Goal: Find specific fact: Find contact information

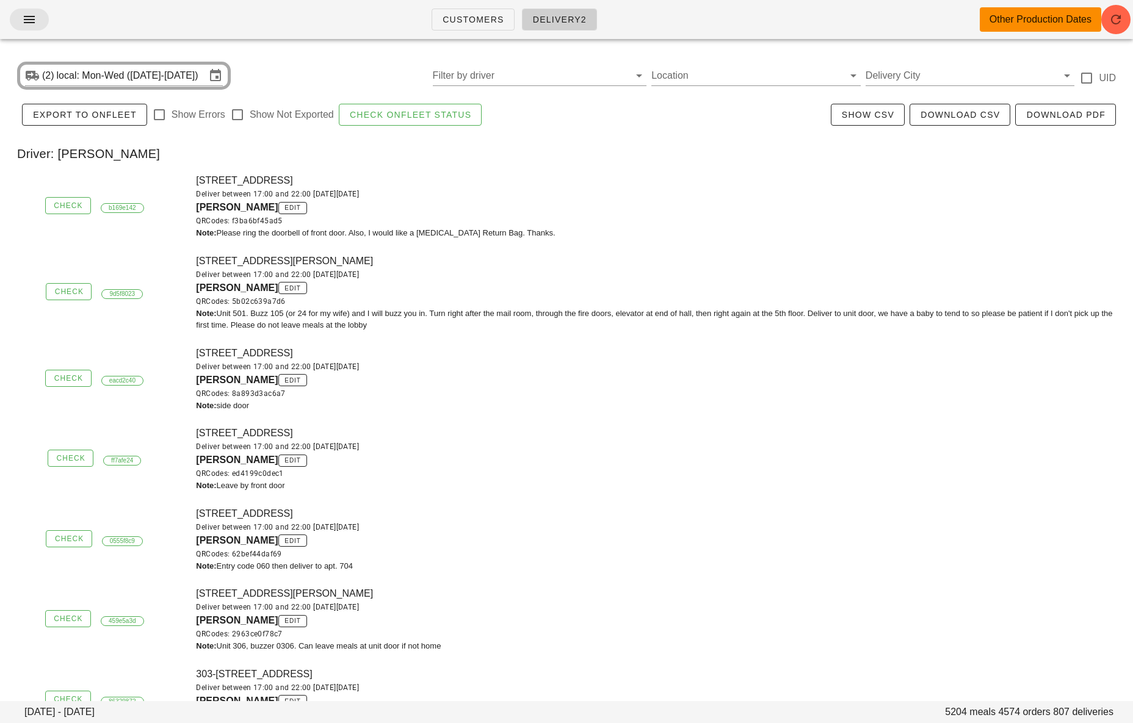
click at [29, 20] on icon "button" at bounding box center [29, 19] width 15 height 15
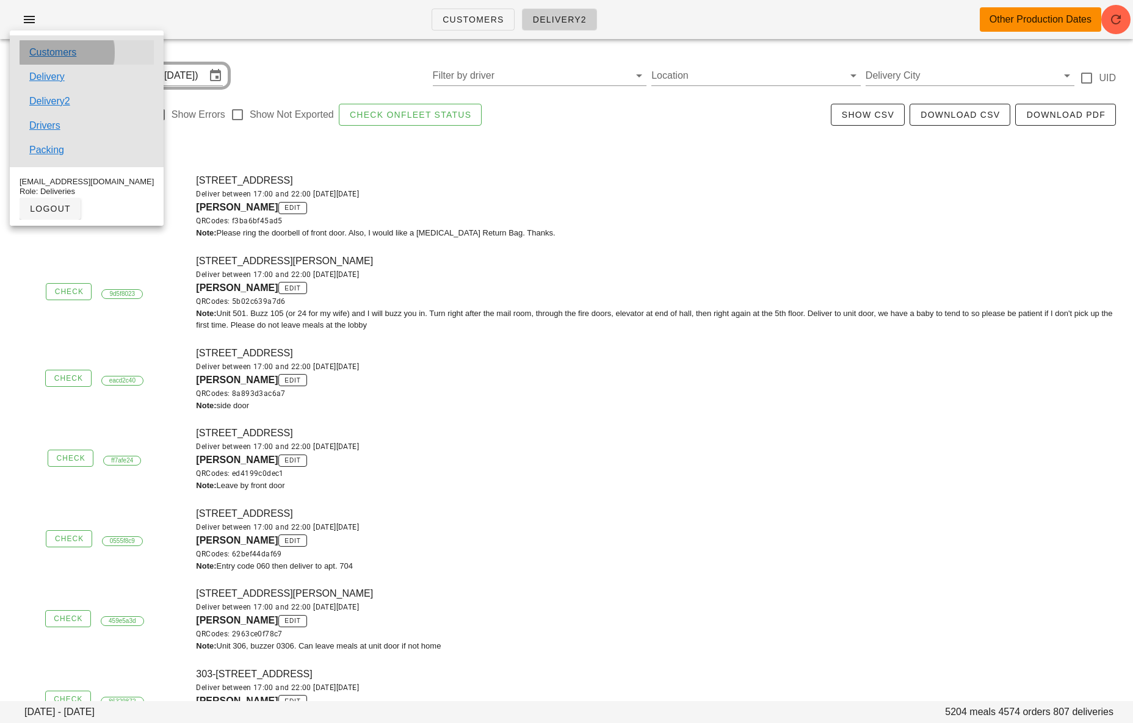
click at [49, 49] on link "Customers" at bounding box center [52, 52] width 47 height 15
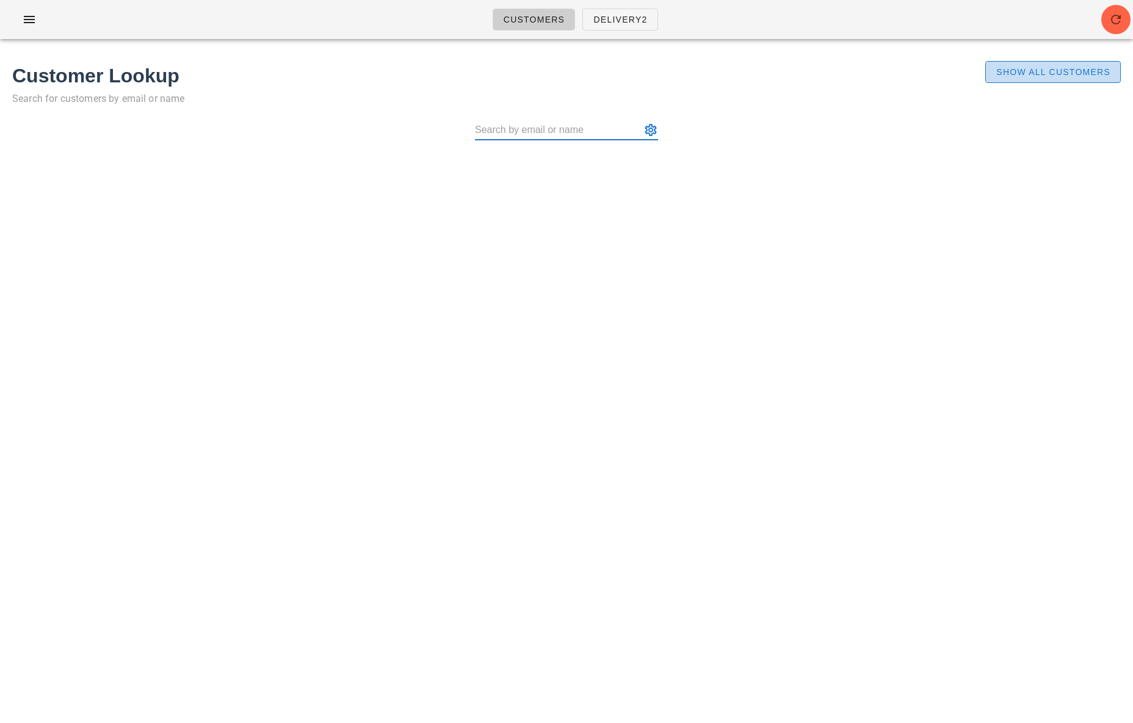
click at [1013, 71] on span "Show All Customers" at bounding box center [1053, 72] width 115 height 10
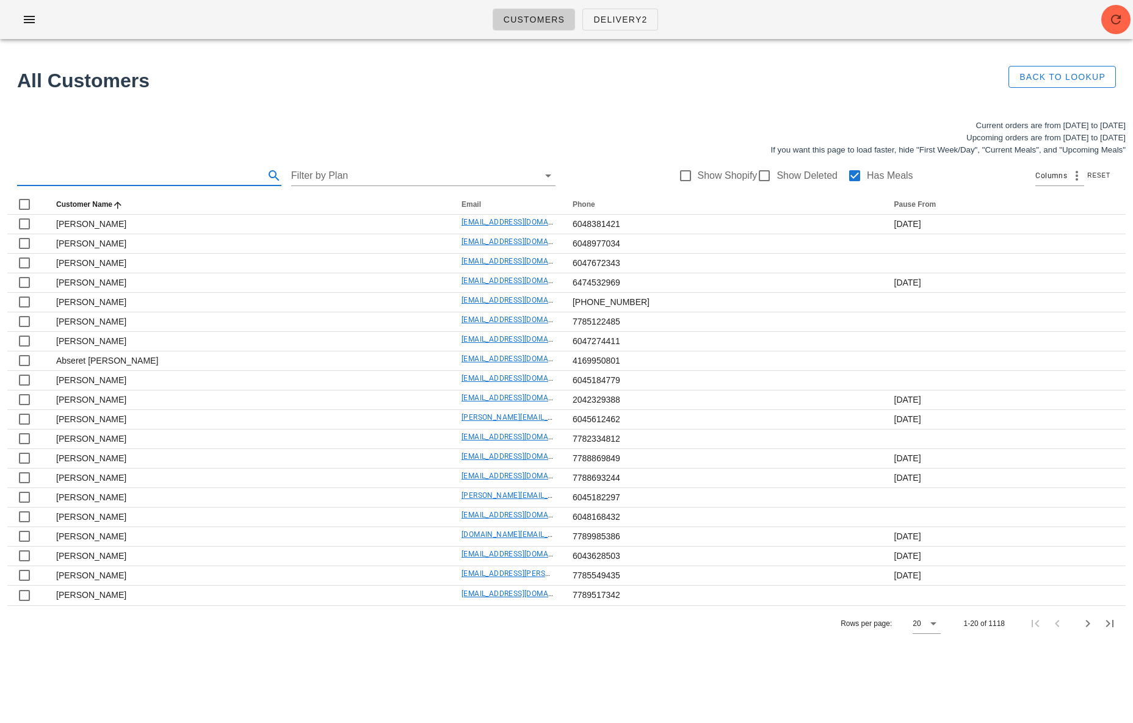
click at [125, 176] on input "text" at bounding box center [139, 176] width 245 height 20
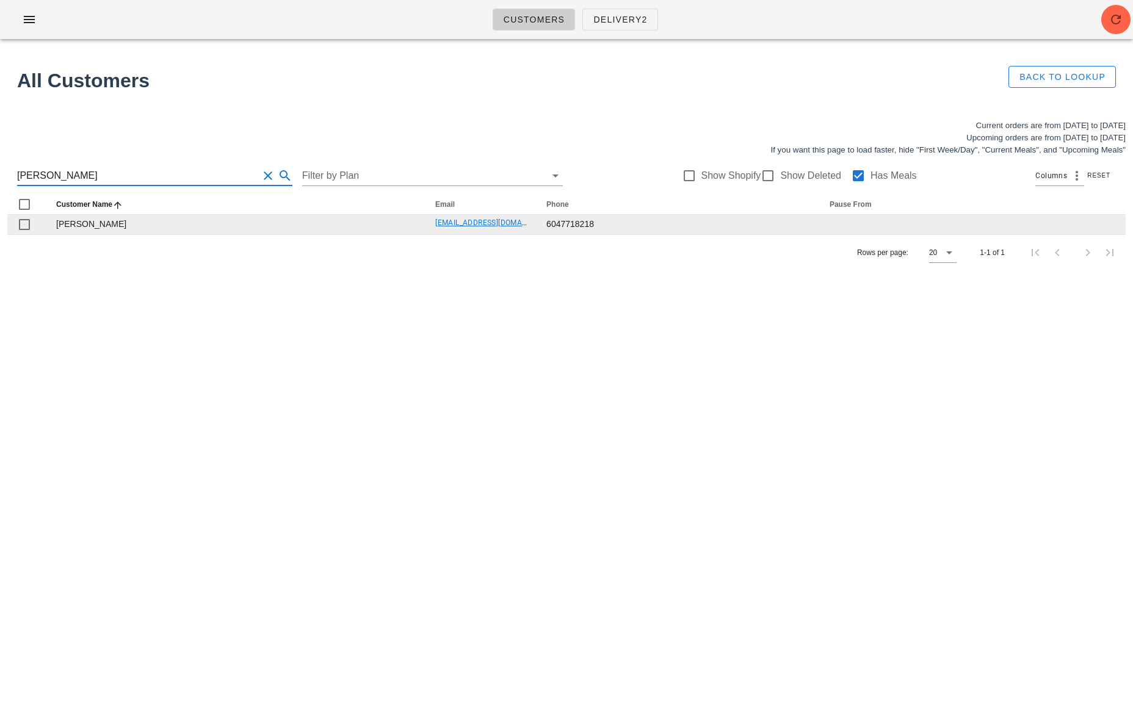
type input "[PERSON_NAME]"
drag, startPoint x: 382, startPoint y: 224, endPoint x: 531, endPoint y: 221, distance: 149.0
click at [535, 220] on tr "[PERSON_NAME] [PERSON_NAME][EMAIL_ADDRESS][DOMAIN_NAME] 6047718218" at bounding box center [566, 225] width 1118 height 20
copy tr "[EMAIL_ADDRESS][DOMAIN_NAME] 6"
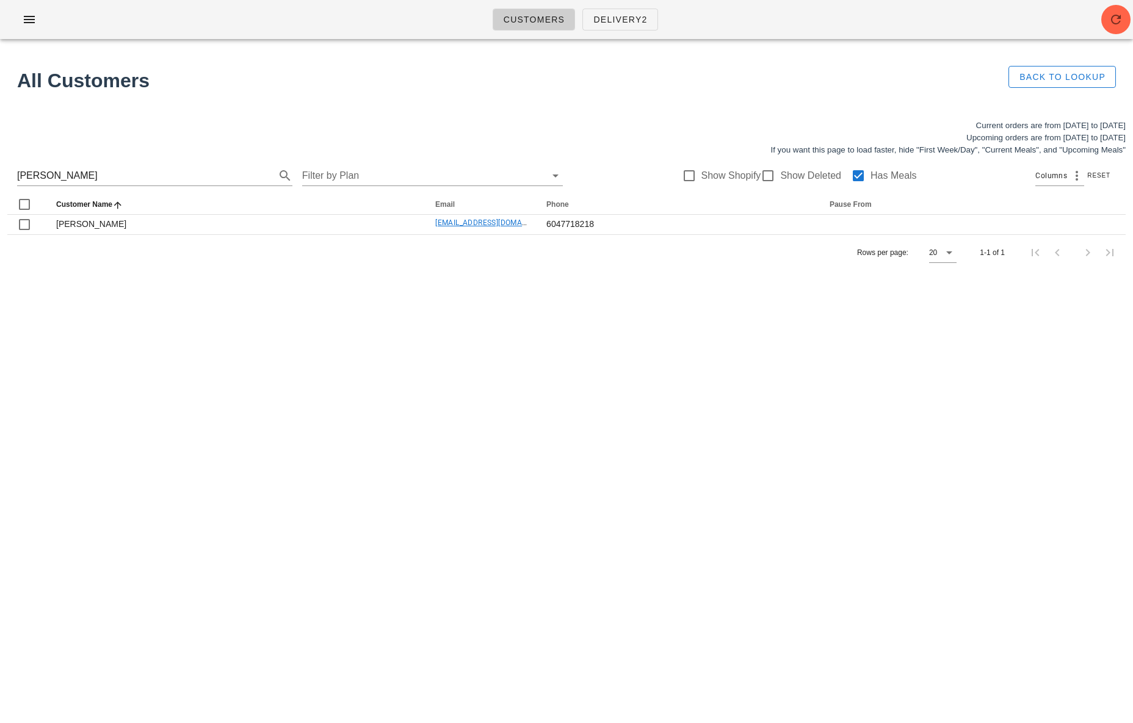
click at [530, 267] on div "Rows per page: 20 1-1 of 1" at bounding box center [566, 252] width 1118 height 36
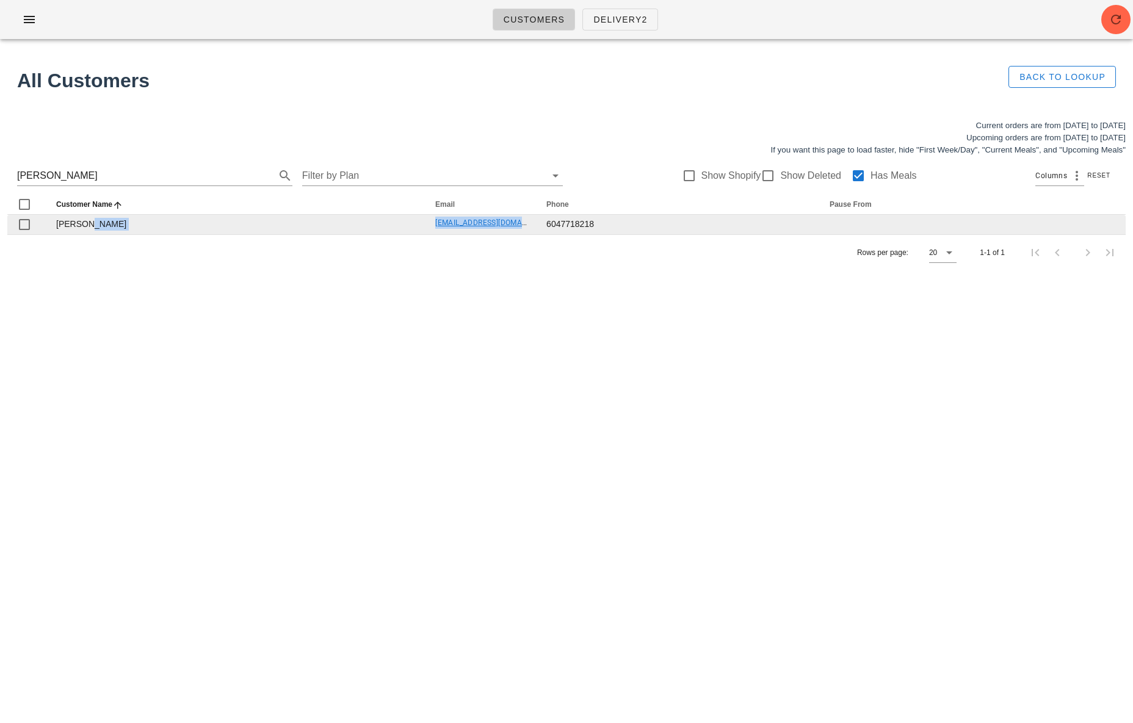
drag, startPoint x: 429, startPoint y: 222, endPoint x: 527, endPoint y: 224, distance: 97.7
click at [527, 224] on tr "[PERSON_NAME] [PERSON_NAME][EMAIL_ADDRESS][DOMAIN_NAME] 6047718218" at bounding box center [566, 225] width 1118 height 20
copy tr "[EMAIL_ADDRESS][DOMAIN_NAME]"
